Goal: Transaction & Acquisition: Purchase product/service

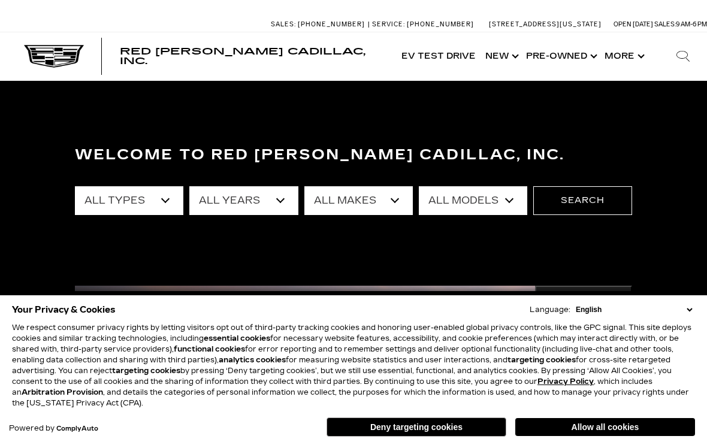
click at [609, 427] on button "Allow all cookies" at bounding box center [605, 427] width 180 height 18
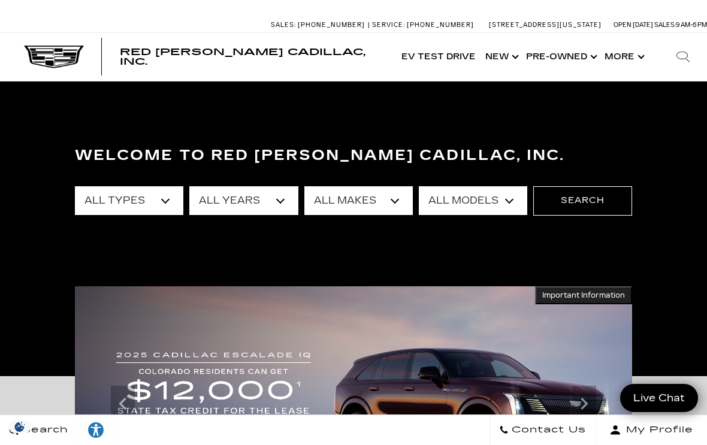
click at [167, 205] on select "All Types New Used Certified Used Demo" at bounding box center [129, 200] width 108 height 29
select select "New"
click at [287, 198] on select "All Years 2026 2025 2024" at bounding box center [243, 200] width 108 height 29
select select "2025"
click at [404, 207] on select "All Makes Cadillac" at bounding box center [358, 200] width 108 height 29
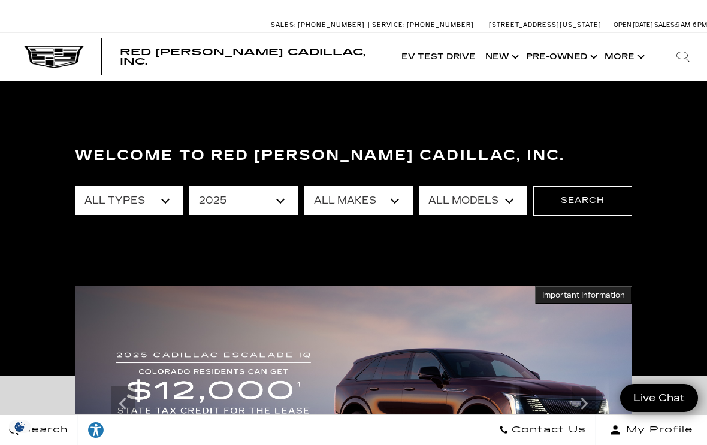
select select "Cadillac"
click at [506, 207] on select "All Models CT4 Escalade Escalade ESV ESCALADE IQ LYRIQ OPTIQ XT5 XT6" at bounding box center [473, 200] width 108 height 29
select select "XT5"
click at [585, 214] on button "Search" at bounding box center [582, 200] width 99 height 29
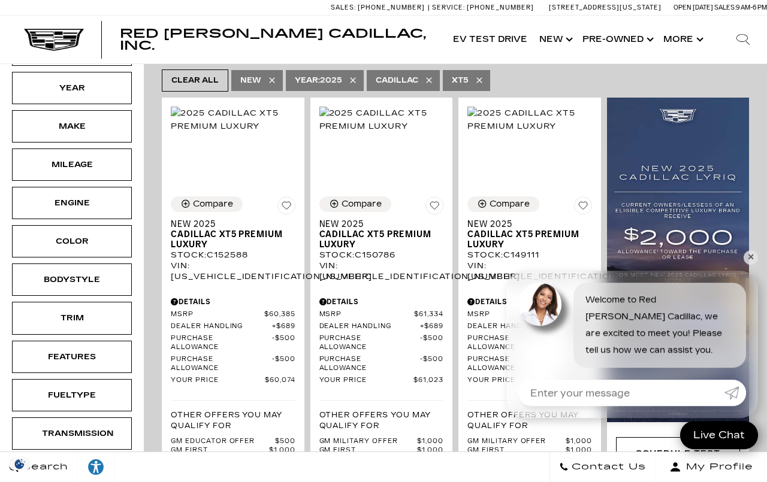
scroll to position [262, 0]
click at [753, 265] on link "✕" at bounding box center [751, 257] width 14 height 14
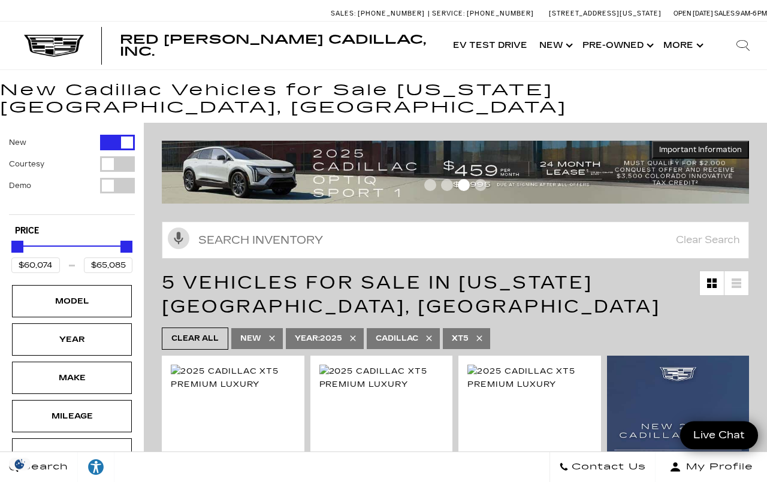
scroll to position [0, 0]
